Goal: Transaction & Acquisition: Book appointment/travel/reservation

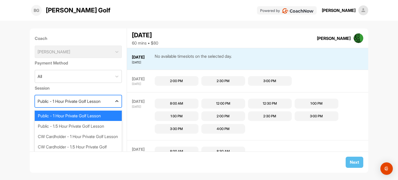
click at [114, 100] on icon at bounding box center [116, 101] width 5 height 5
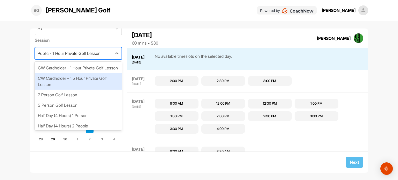
scroll to position [60, 0]
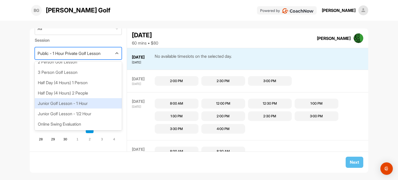
click at [71, 102] on div "Junior Golf Lesson - 1 Hour" at bounding box center [78, 103] width 87 height 10
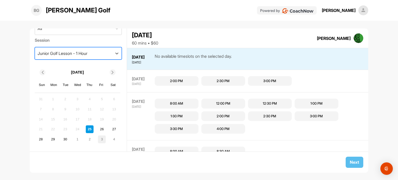
click at [101, 138] on div "3" at bounding box center [102, 139] width 8 height 8
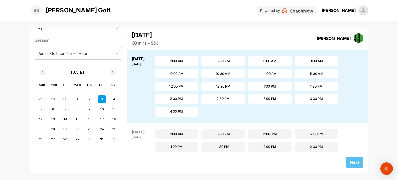
scroll to position [399, 0]
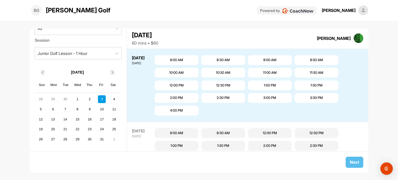
click at [183, 110] on div "4:00 PM" at bounding box center [176, 110] width 13 height 5
click at [358, 162] on span "Next" at bounding box center [354, 161] width 9 height 5
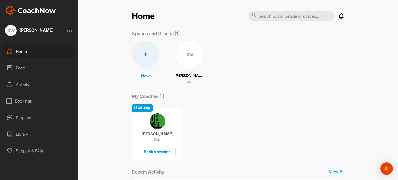
click at [27, 102] on div "Bookings" at bounding box center [39, 101] width 73 height 13
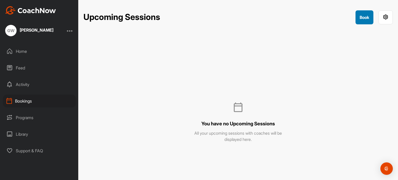
click at [369, 22] on button "Book" at bounding box center [364, 17] width 18 height 14
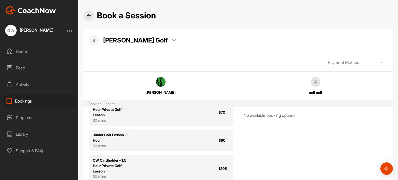
scroll to position [133, 0]
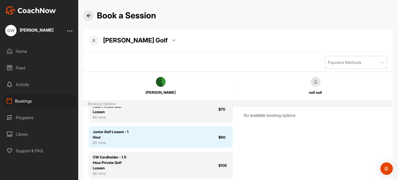
click at [133, 144] on div "Junior Golf Lesson - 1 Hour 60 mins $60" at bounding box center [161, 136] width 144 height 21
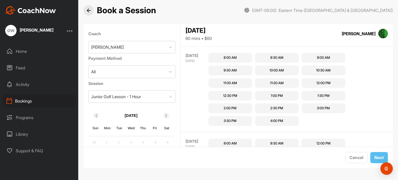
scroll to position [444, 0]
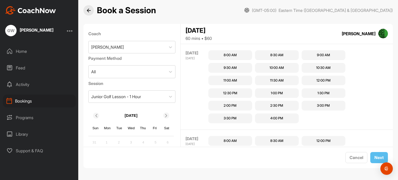
click at [279, 118] on div "4:00 PM" at bounding box center [276, 118] width 13 height 5
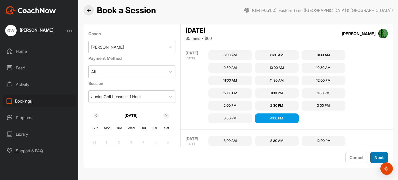
click at [377, 158] on span "Next" at bounding box center [378, 157] width 9 height 5
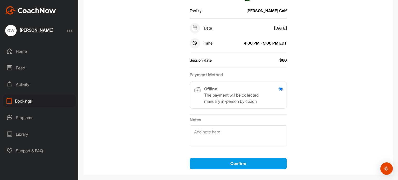
scroll to position [101, 0]
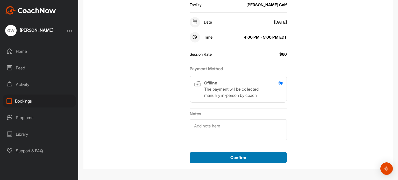
click at [244, 157] on div "Confirm" at bounding box center [238, 157] width 89 height 6
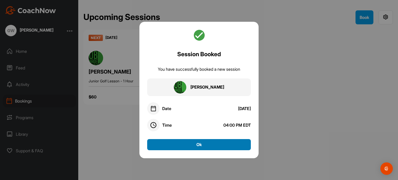
click at [195, 142] on button "Ok" at bounding box center [199, 144] width 104 height 11
